Goal: Transaction & Acquisition: Purchase product/service

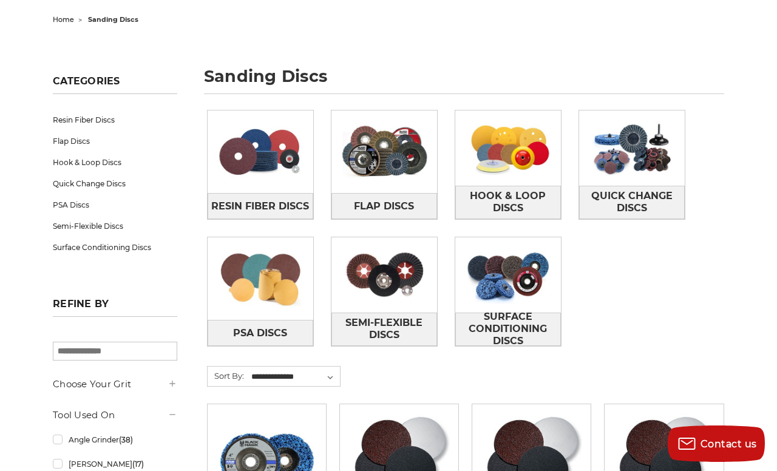
scroll to position [67, 0]
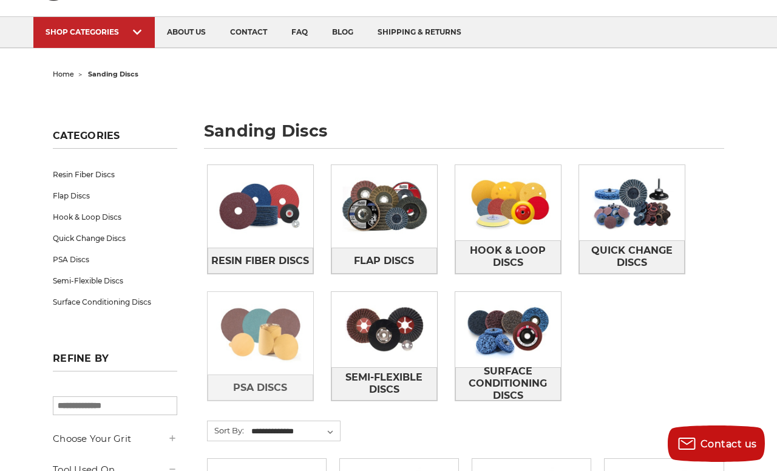
click at [272, 323] on img at bounding box center [261, 333] width 106 height 75
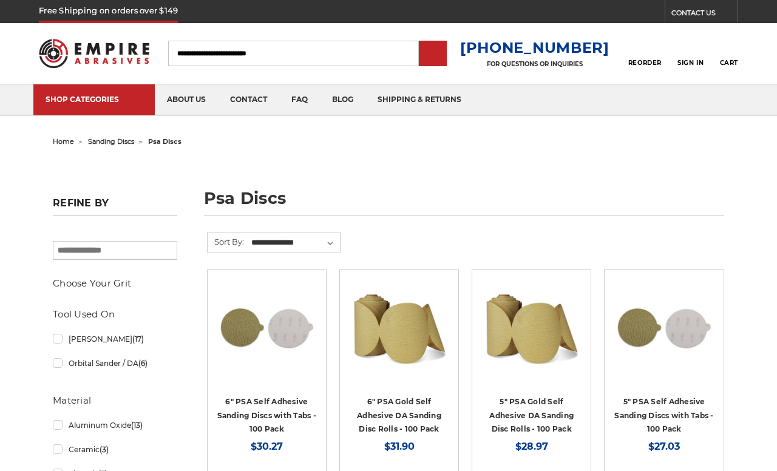
click at [282, 354] on img at bounding box center [266, 327] width 101 height 97
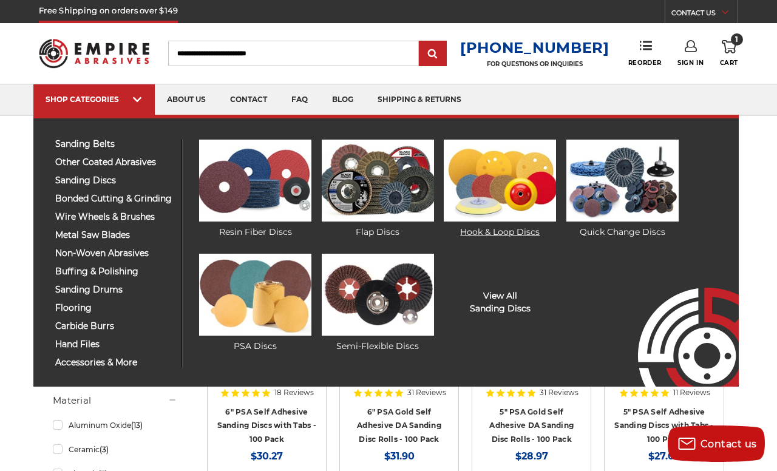
click at [491, 171] on img at bounding box center [500, 181] width 112 height 82
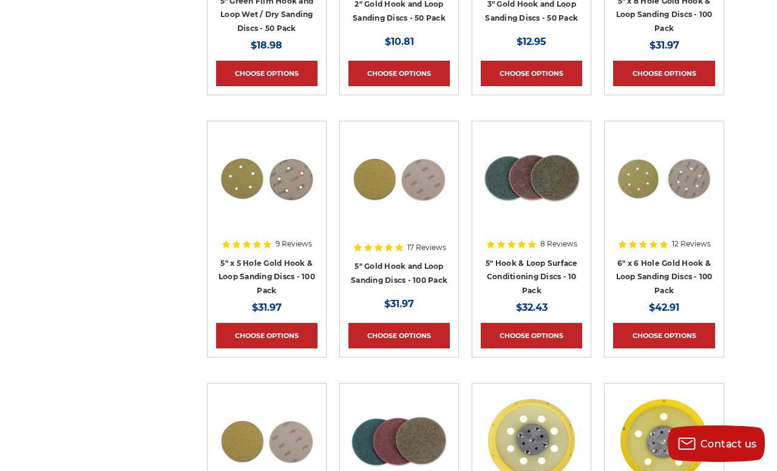
scroll to position [703, 0]
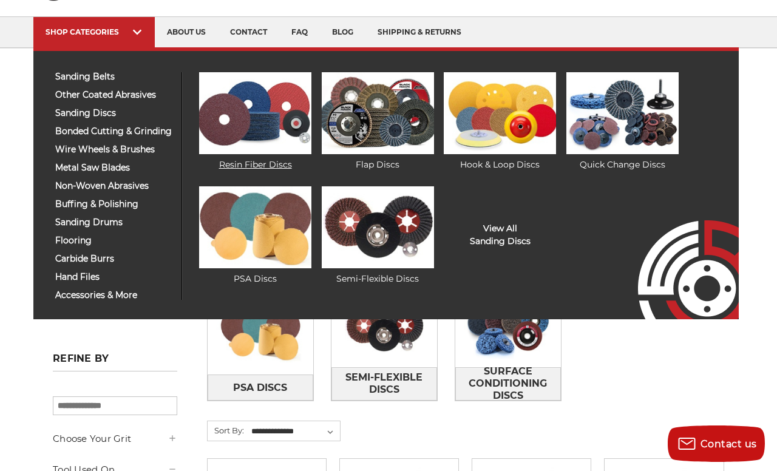
click at [301, 124] on img at bounding box center [255, 113] width 112 height 82
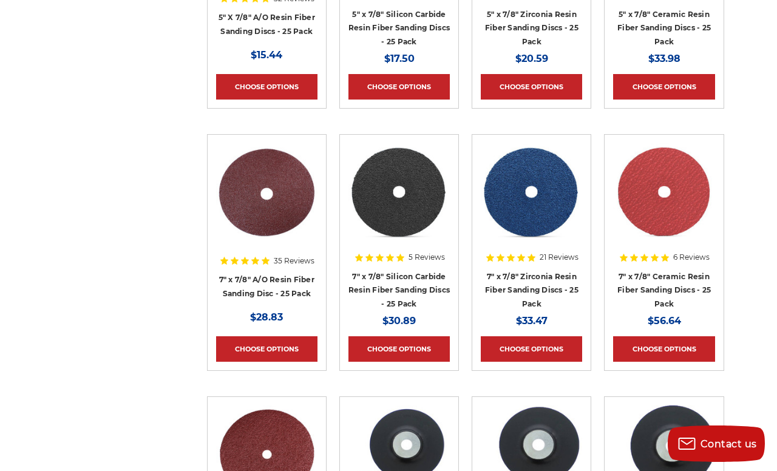
scroll to position [661, 0]
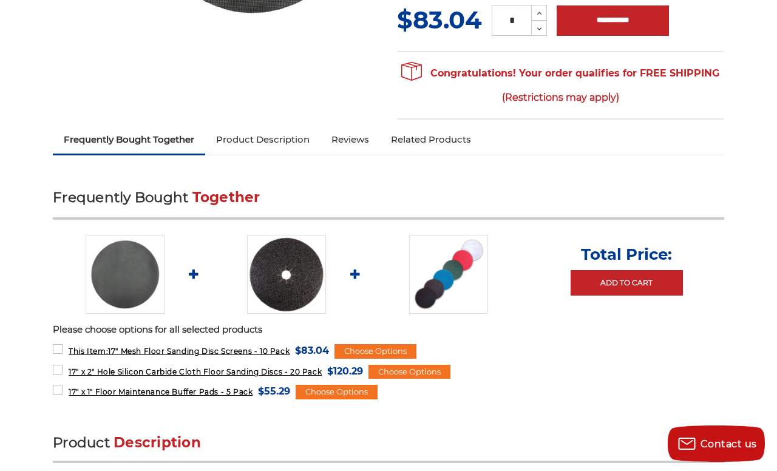
scroll to position [382, 0]
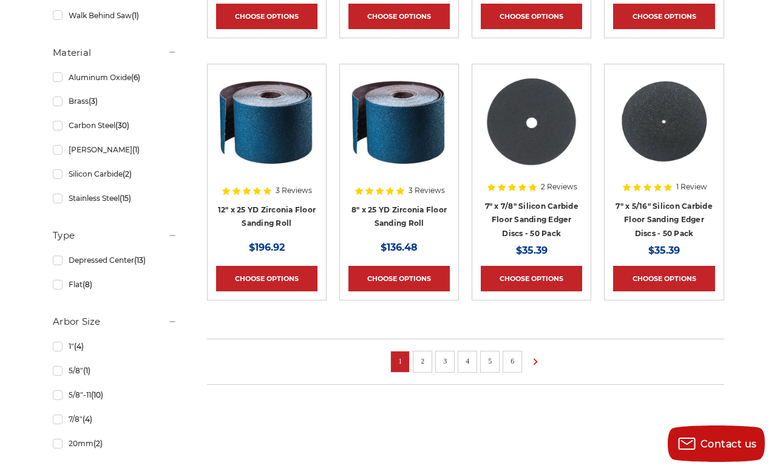
scroll to position [779, 0]
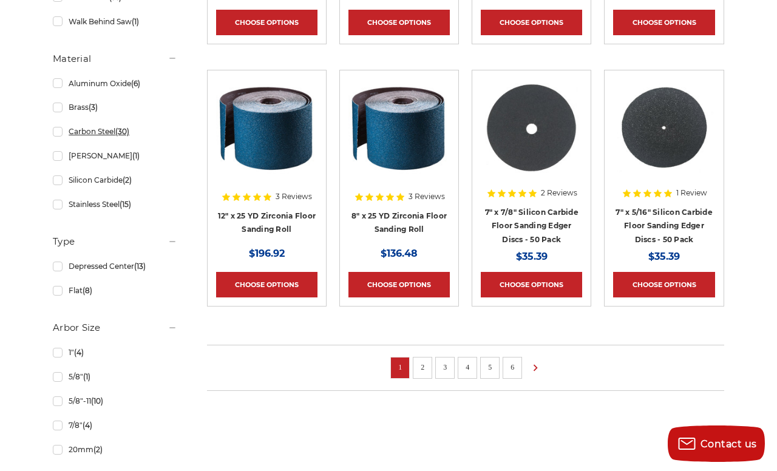
click at [61, 131] on link "Carbon Steel (30)" at bounding box center [115, 131] width 124 height 21
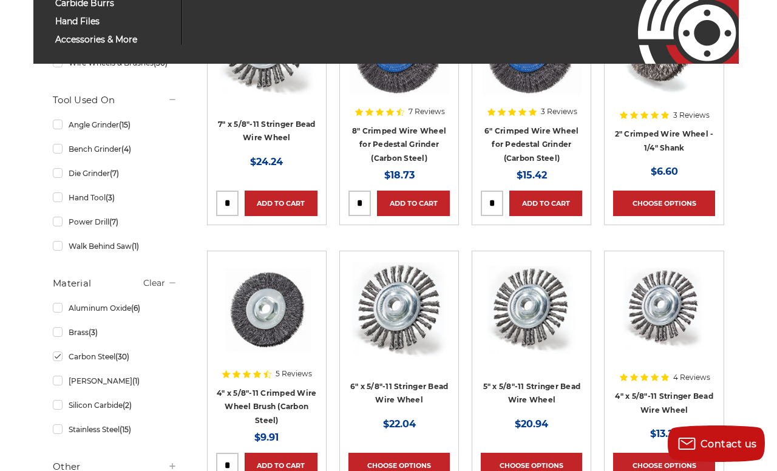
scroll to position [354, 0]
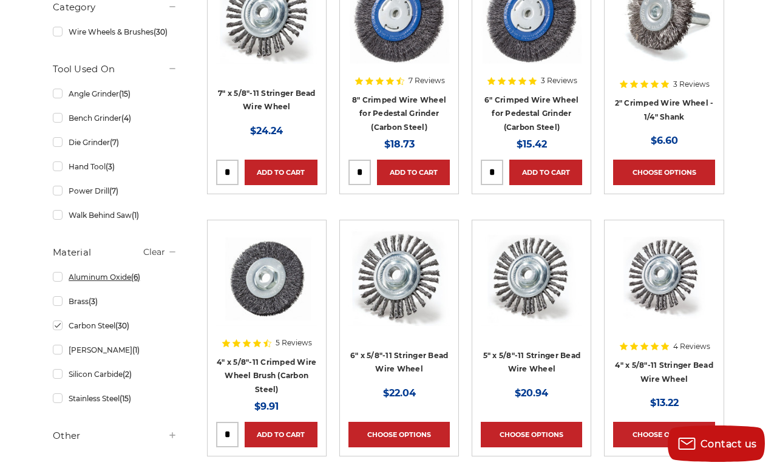
click at [59, 280] on link "Aluminum Oxide (6)" at bounding box center [115, 276] width 124 height 21
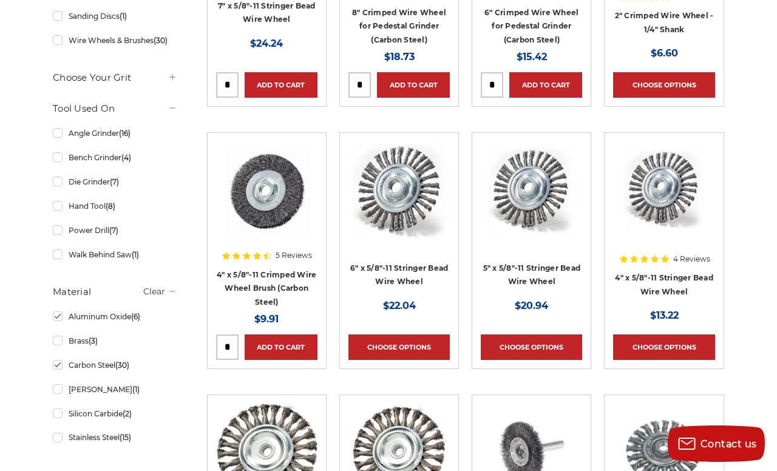
scroll to position [453, 0]
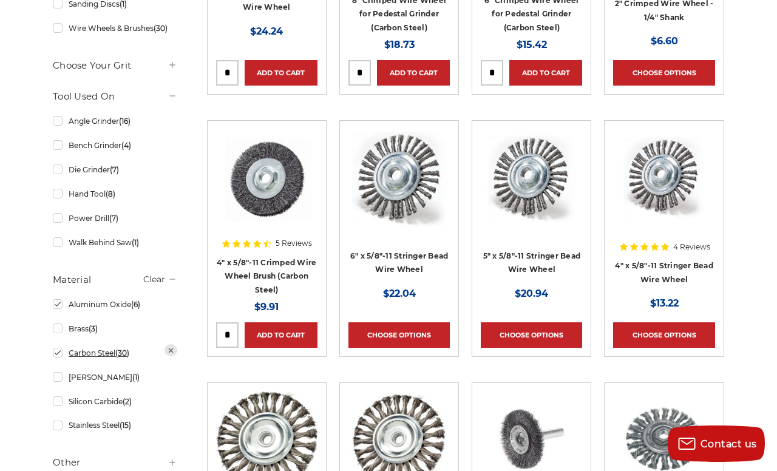
click at [57, 354] on link "Carbon Steel (30)" at bounding box center [115, 352] width 124 height 21
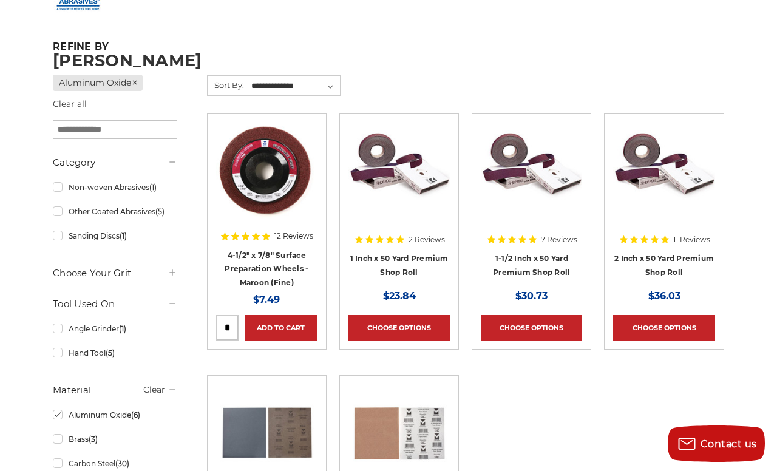
scroll to position [226, 0]
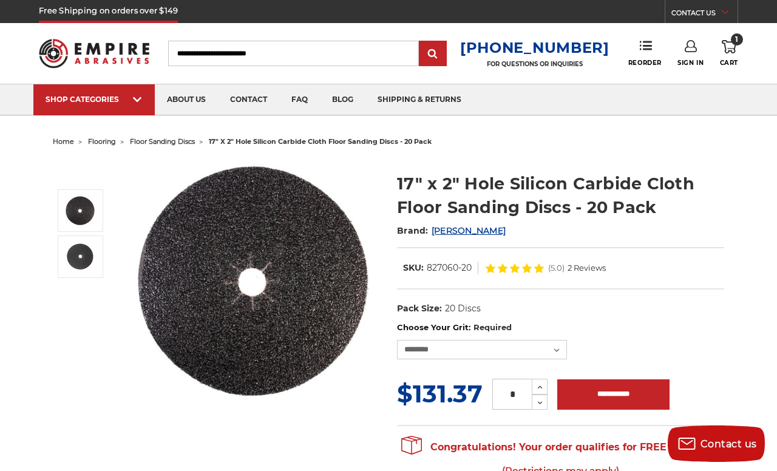
scroll to position [273, 0]
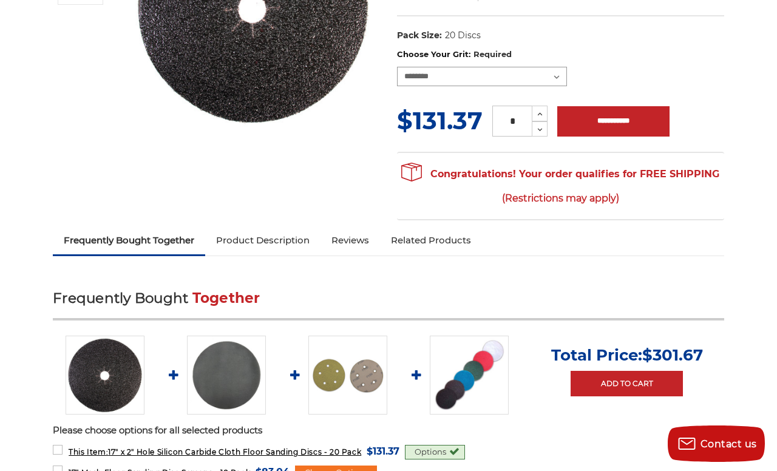
click at [509, 86] on select "**********" at bounding box center [482, 76] width 170 height 19
select select "****"
click at [397, 67] on select "**********" at bounding box center [482, 76] width 170 height 19
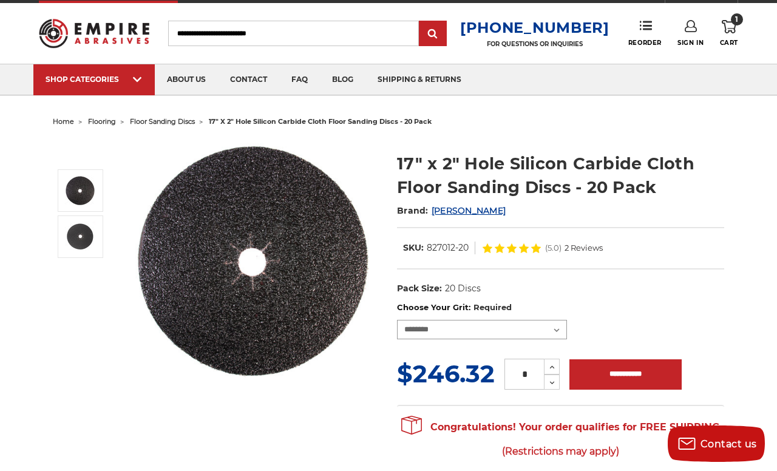
scroll to position [0, 0]
